Goal: Find specific page/section: Find specific page/section

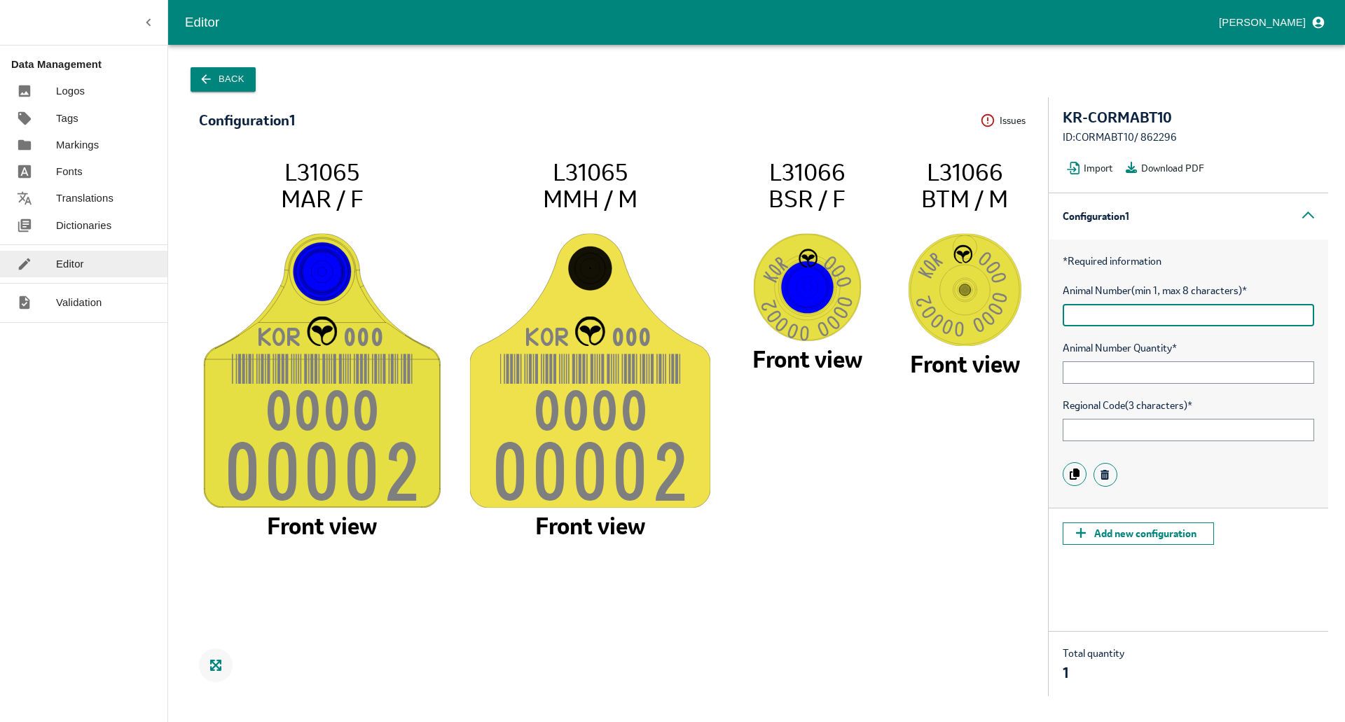
click at [1099, 305] on input "text" at bounding box center [1189, 315] width 252 height 22
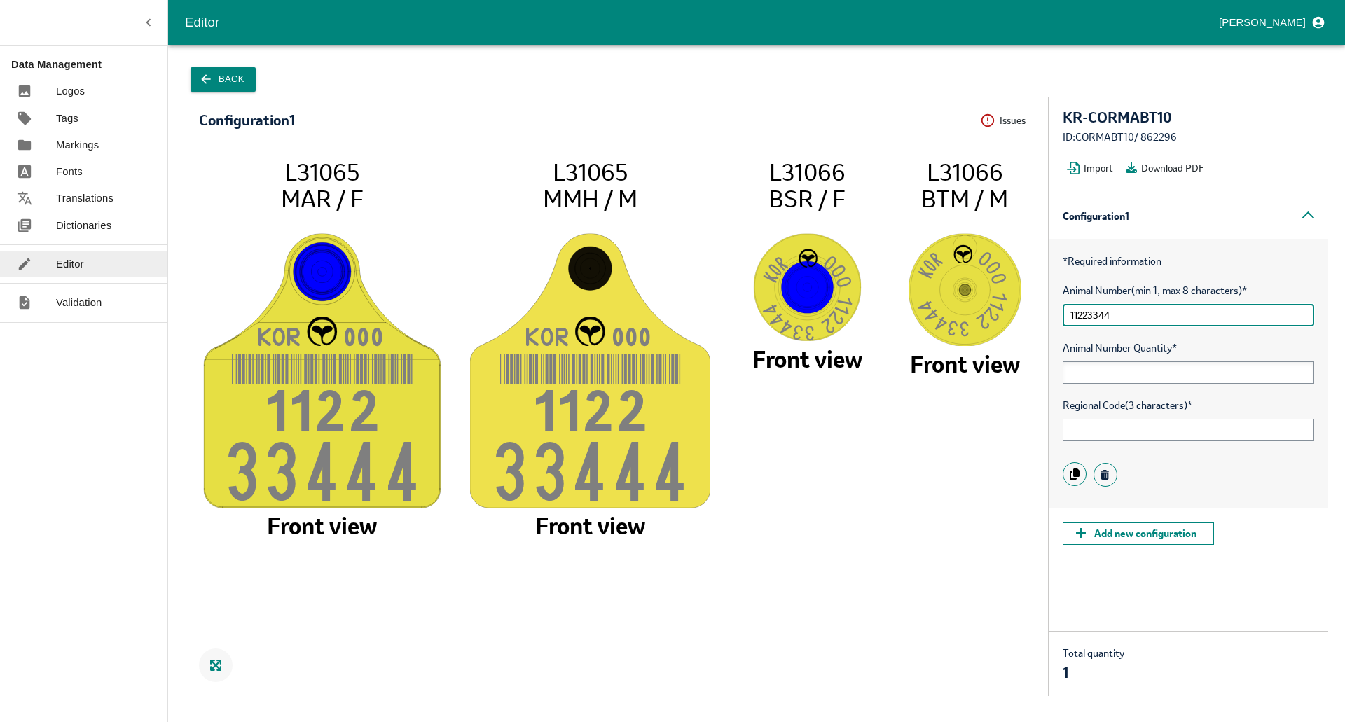
type input "11223344"
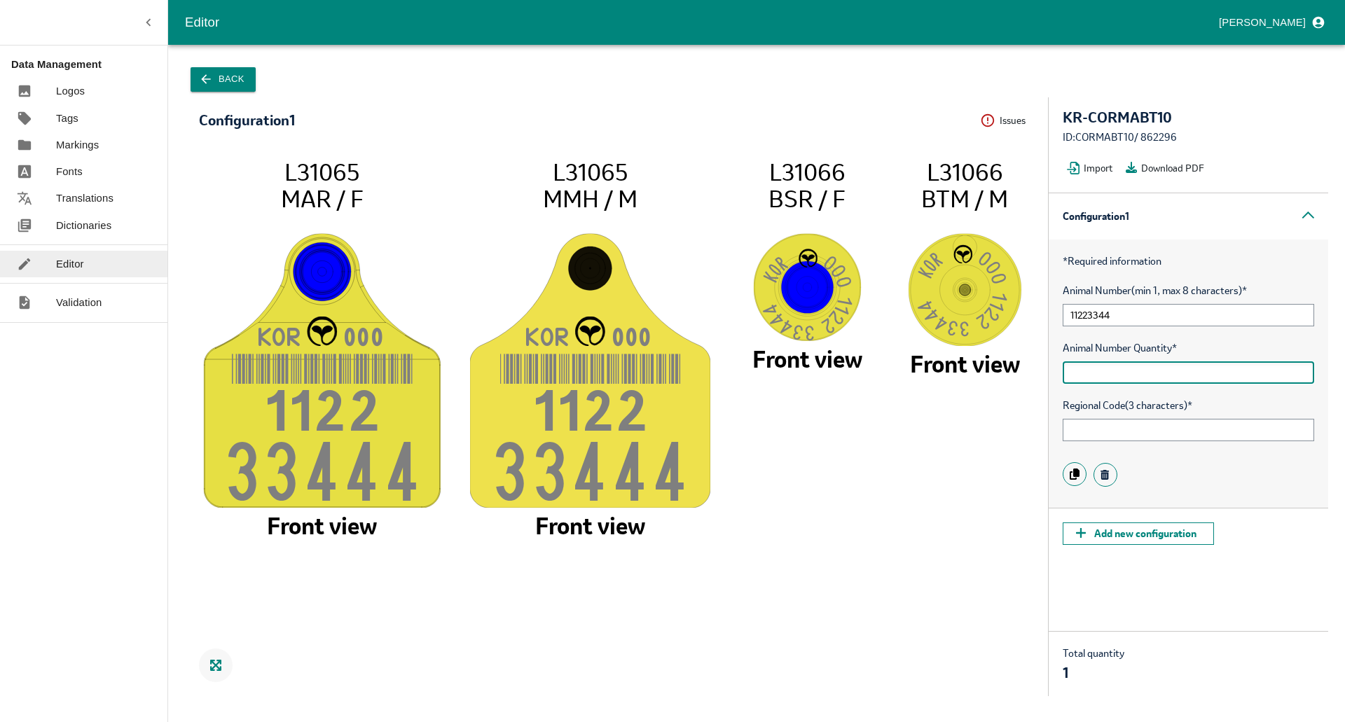
click at [1088, 370] on input "text" at bounding box center [1189, 373] width 252 height 22
type input "2"
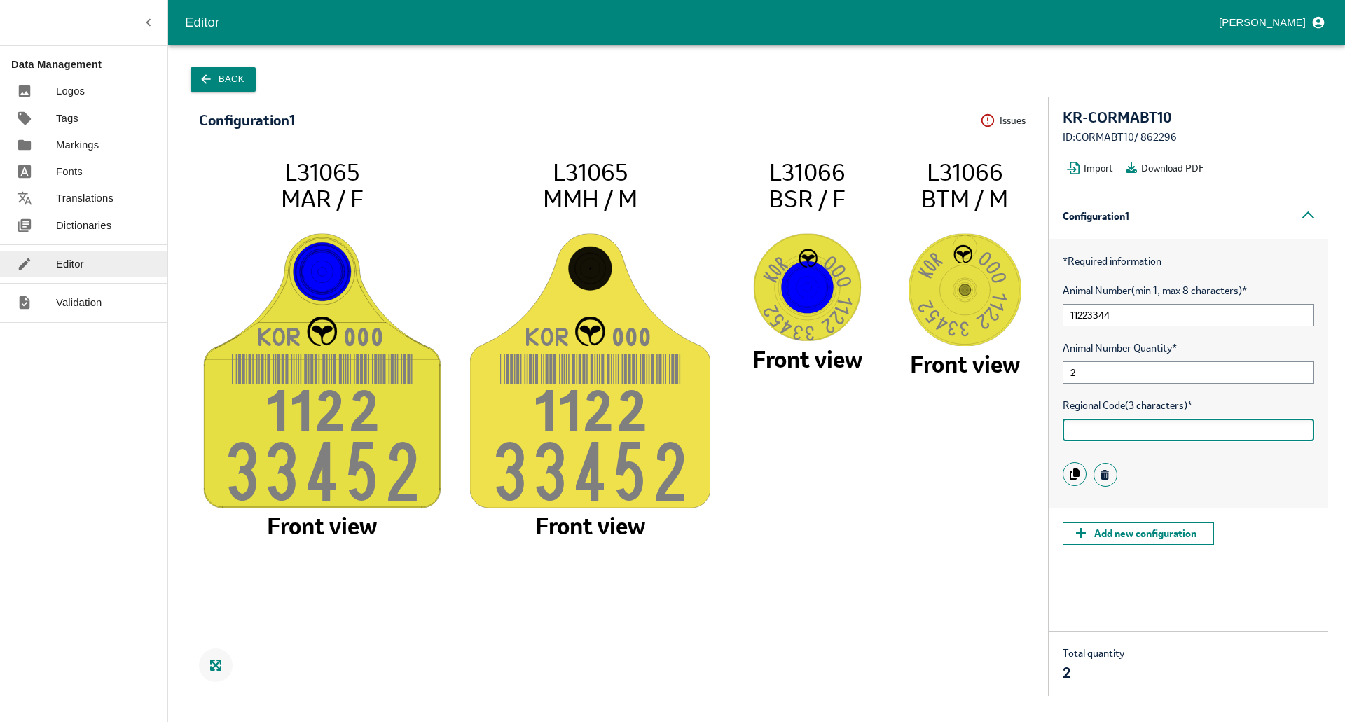
click at [1090, 431] on input "text" at bounding box center [1189, 430] width 252 height 22
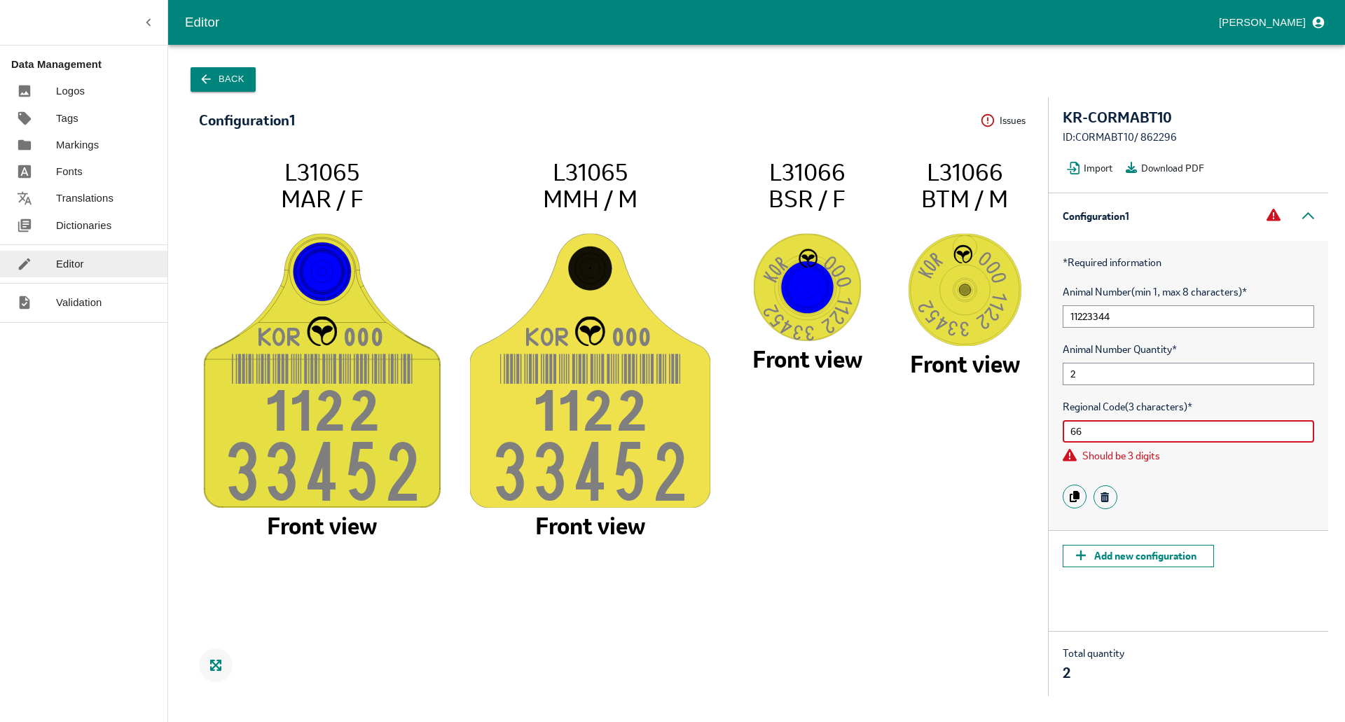
type input "666"
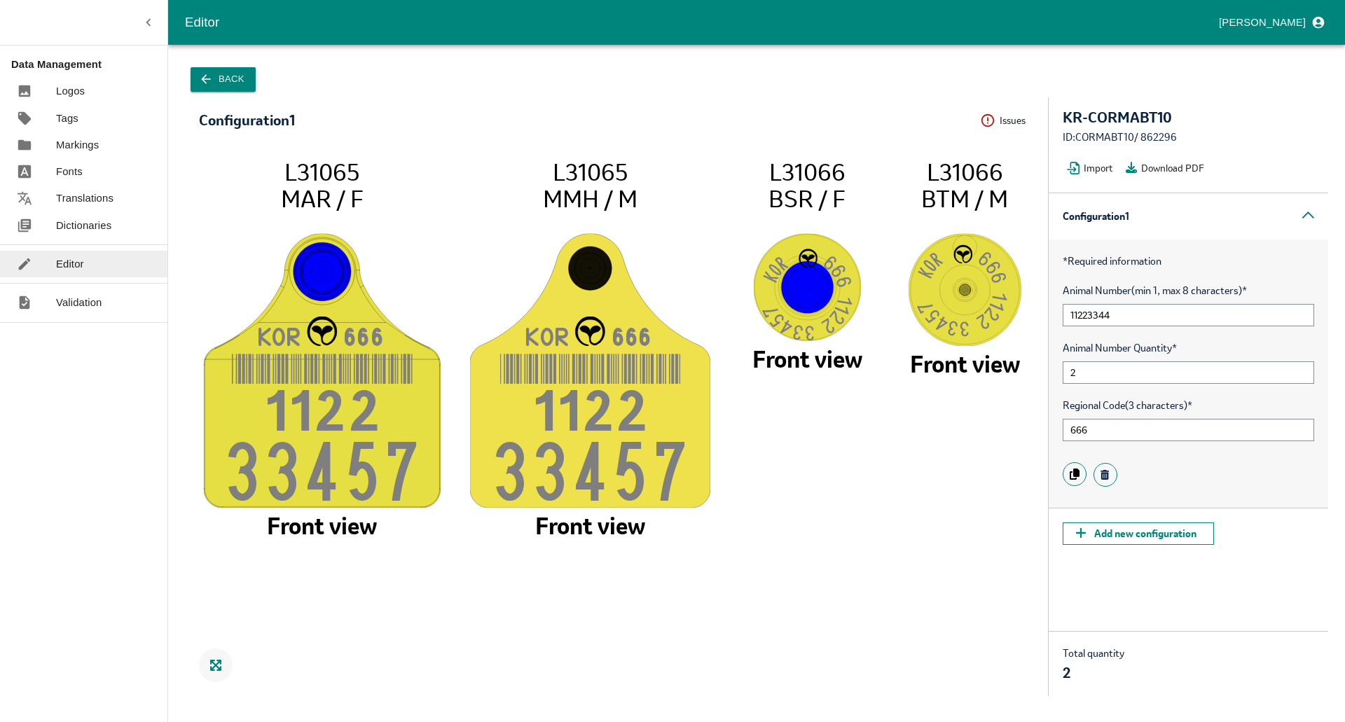
click at [93, 232] on p "Dictionaries" at bounding box center [83, 225] width 55 height 15
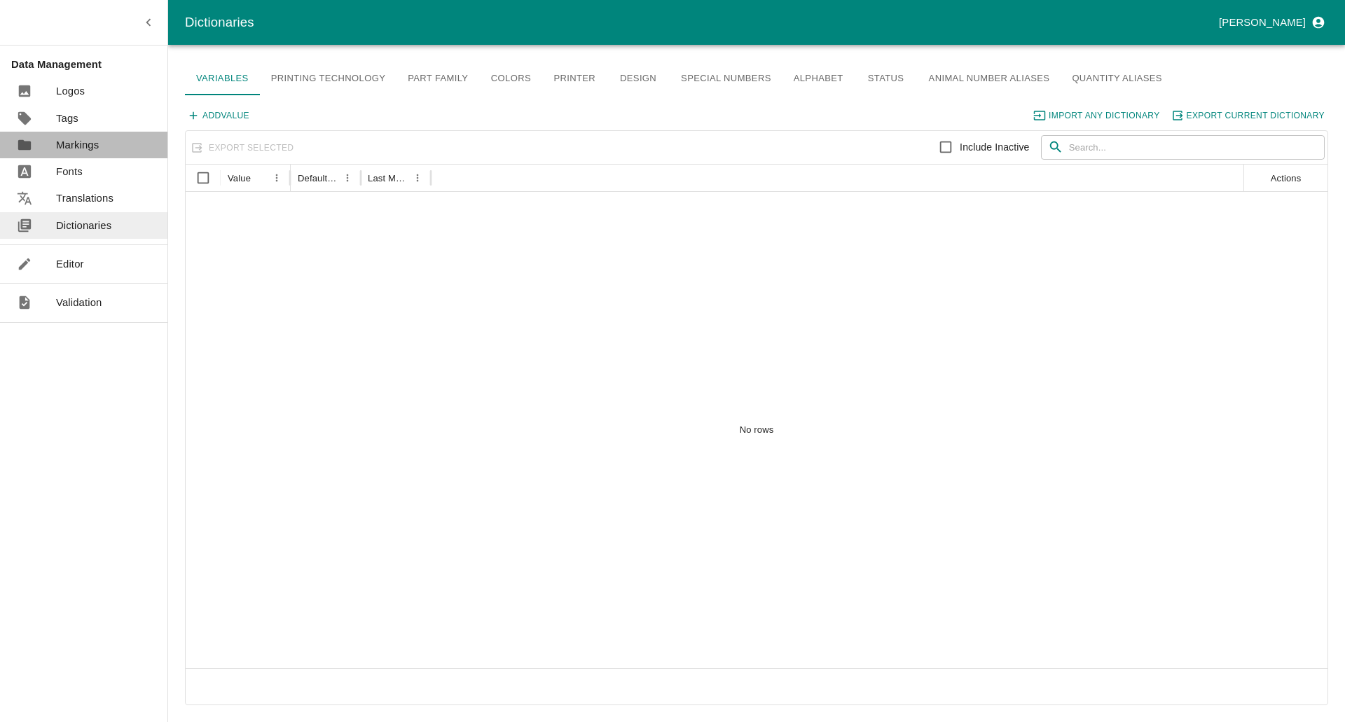
click at [83, 149] on p "Markings" at bounding box center [77, 144] width 43 height 15
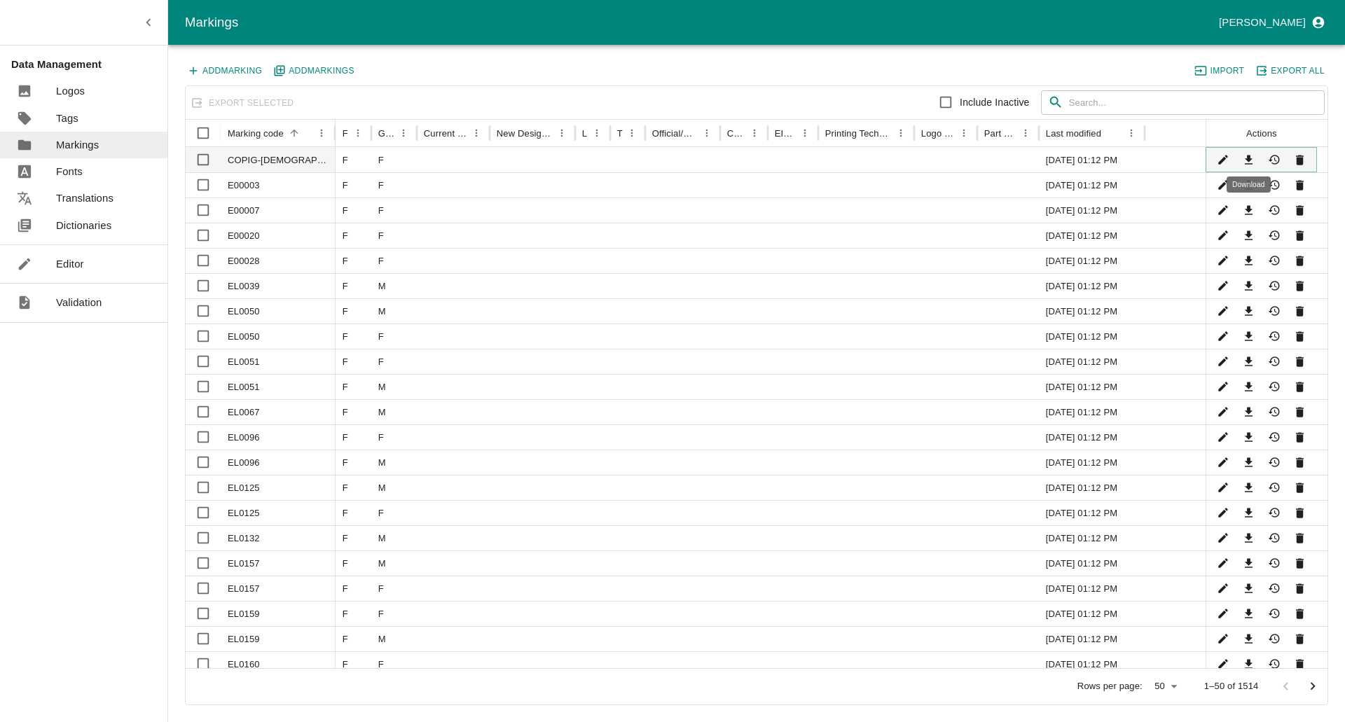
click at [1250, 158] on icon "Download" at bounding box center [1249, 160] width 8 height 9
click at [88, 193] on p "Translations" at bounding box center [84, 198] width 57 height 15
